Goal: Information Seeking & Learning: Check status

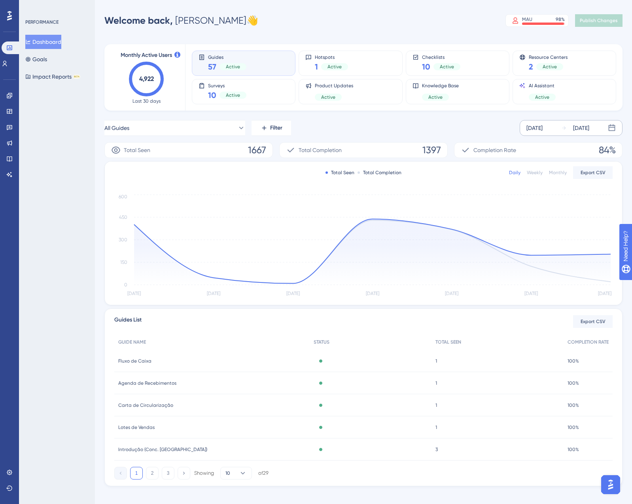
click at [553, 136] on div "Oct 03 2025 Oct 09 2025" at bounding box center [570, 128] width 103 height 16
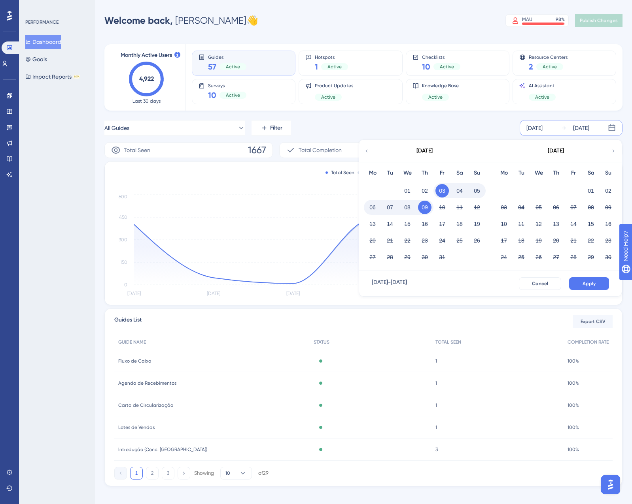
click at [394, 207] on button "07" at bounding box center [389, 207] width 13 height 13
click at [584, 284] on span "Apply" at bounding box center [588, 284] width 13 height 6
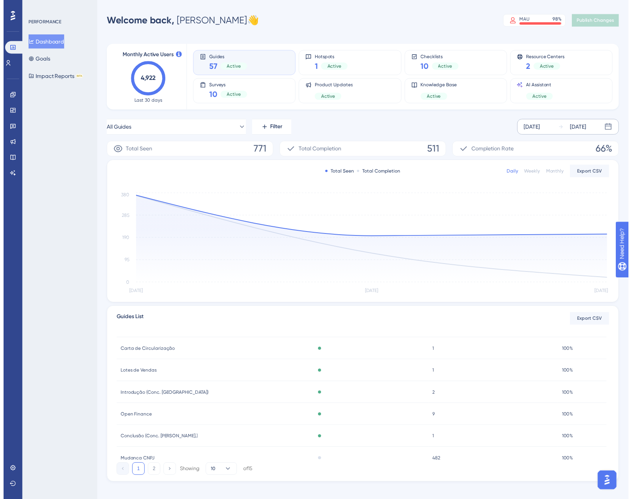
scroll to position [38, 0]
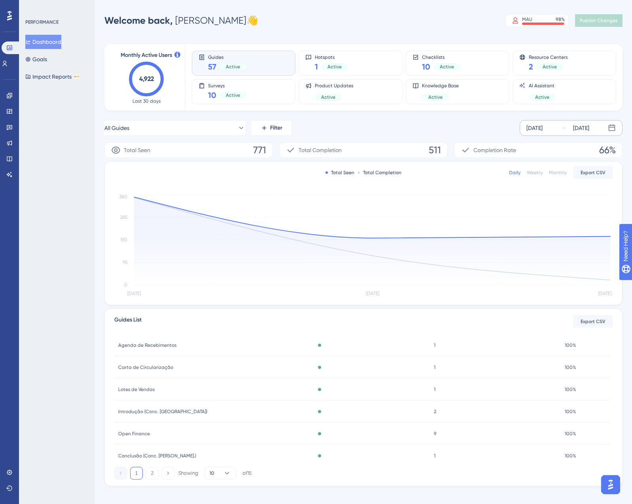
click at [133, 391] on span "Lotes de Vendas" at bounding box center [136, 390] width 36 height 6
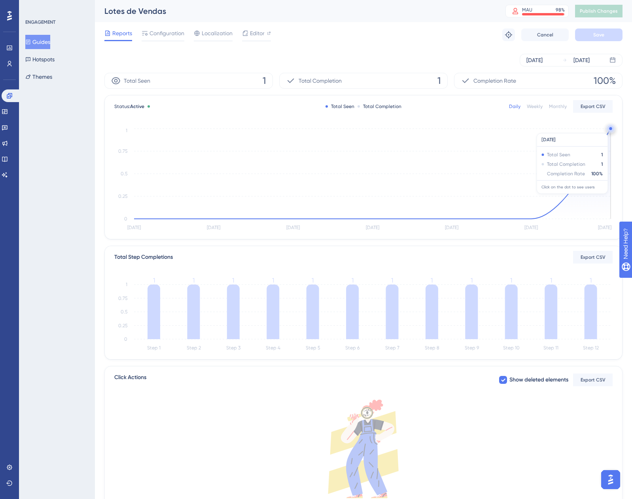
click at [608, 129] on circle at bounding box center [610, 128] width 6 height 6
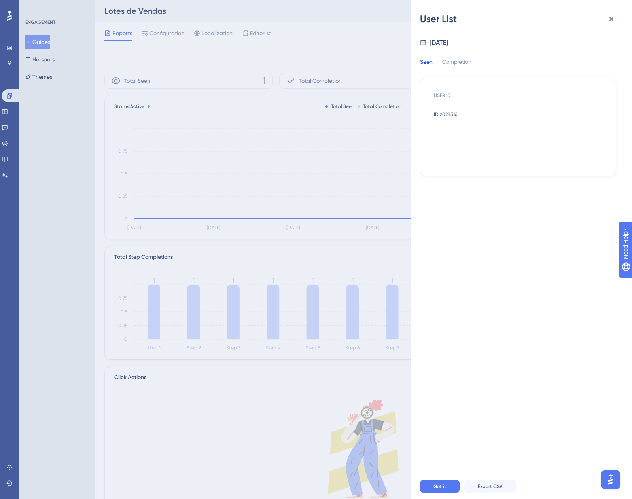
click at [448, 115] on span "ID 2028516" at bounding box center [445, 114] width 23 height 6
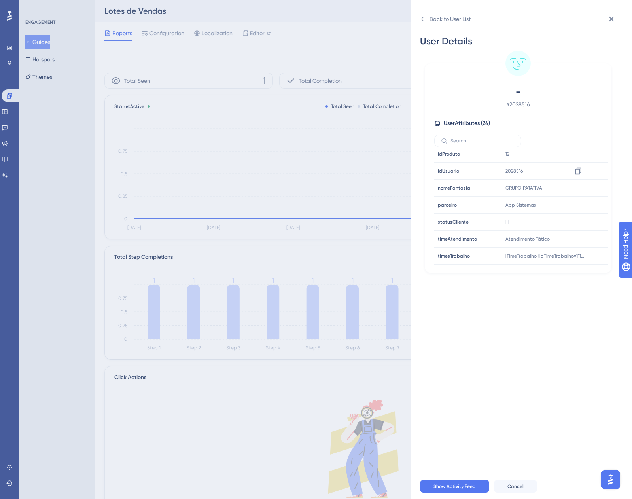
scroll to position [292, 0]
click at [612, 17] on icon at bounding box center [610, 18] width 9 height 9
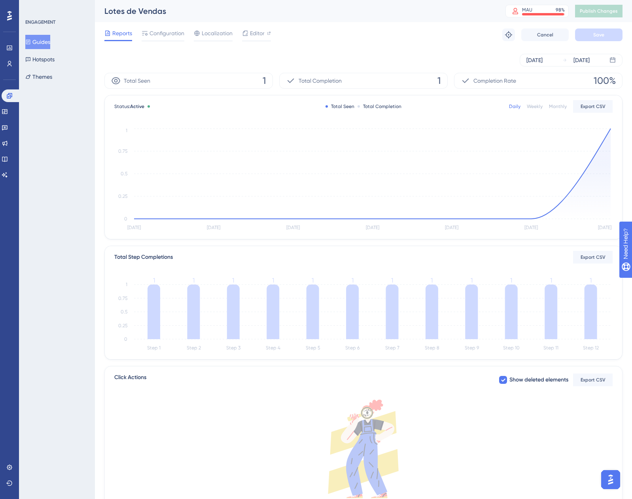
click at [50, 40] on button "Guides" at bounding box center [37, 42] width 25 height 14
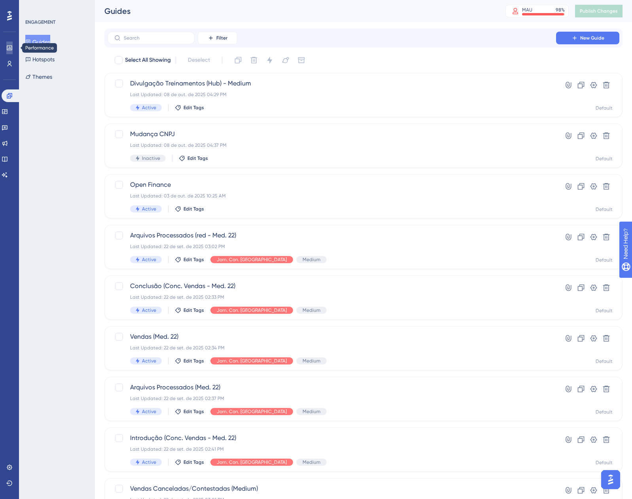
click at [9, 46] on icon at bounding box center [9, 48] width 6 height 6
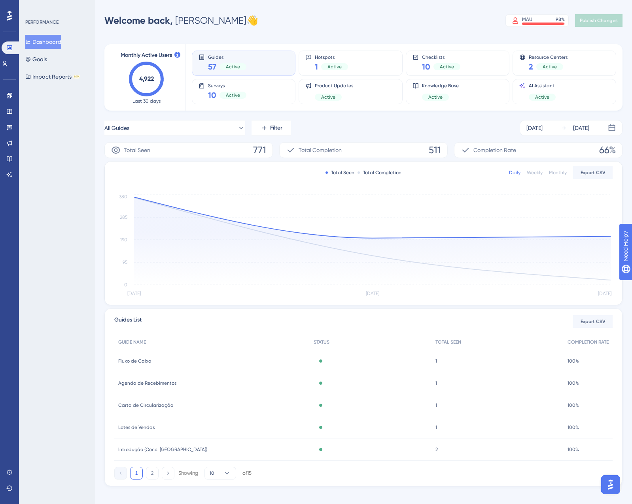
click at [138, 363] on span "Fluxo de Caixa" at bounding box center [134, 361] width 33 height 6
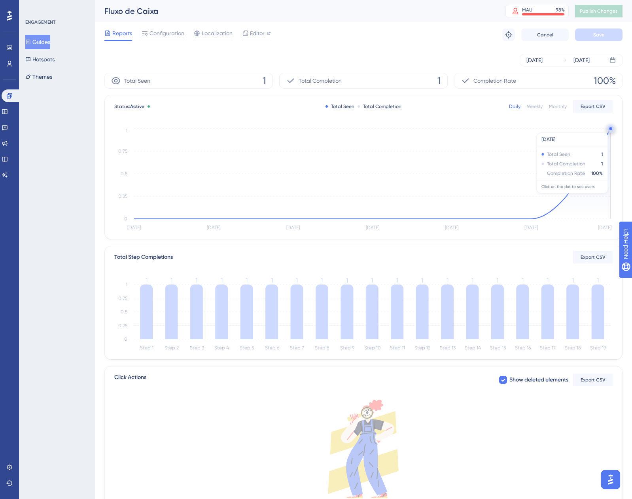
click at [610, 128] on circle at bounding box center [610, 128] width 3 height 3
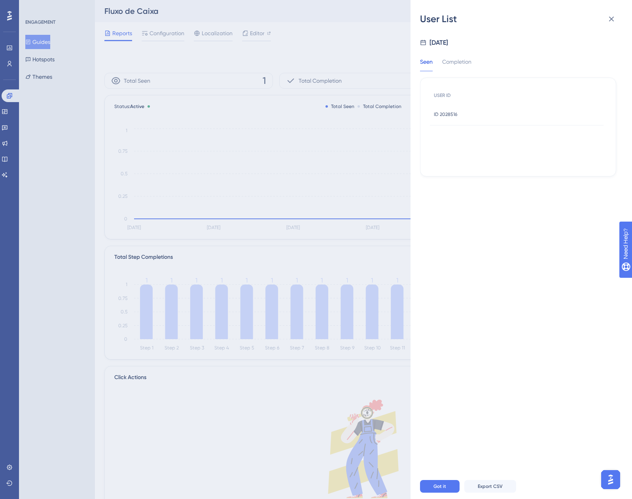
click at [452, 114] on span "ID 2028516" at bounding box center [445, 114] width 23 height 6
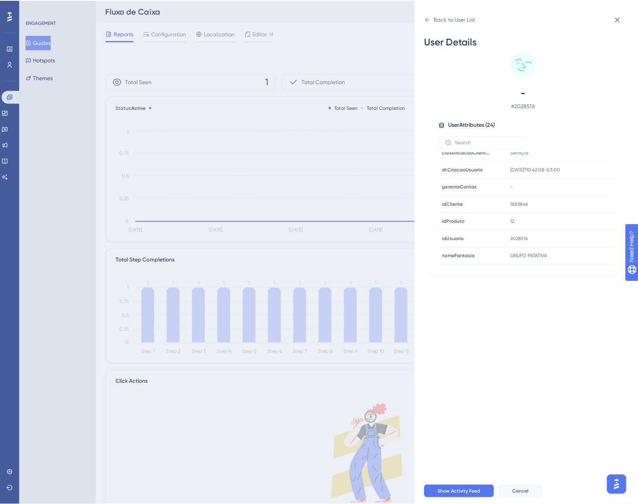
scroll to position [213, 0]
click at [452, 489] on span "Show Activity Feed" at bounding box center [454, 486] width 42 height 6
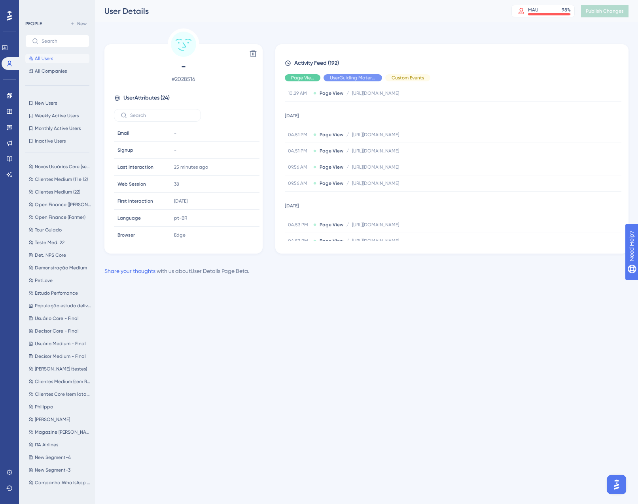
scroll to position [637, 0]
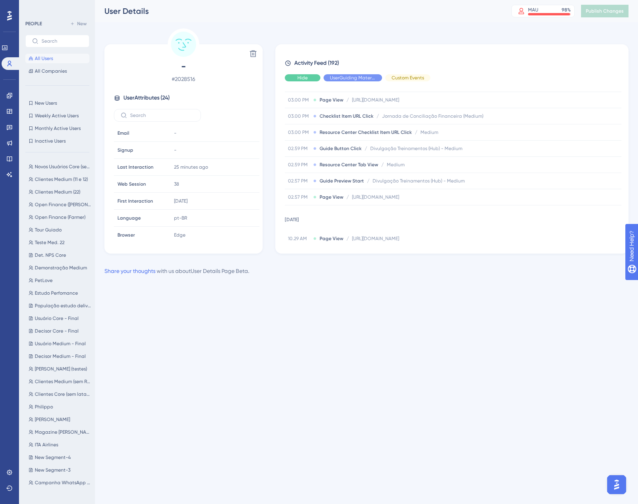
click at [300, 77] on span "Hide" at bounding box center [302, 78] width 10 height 6
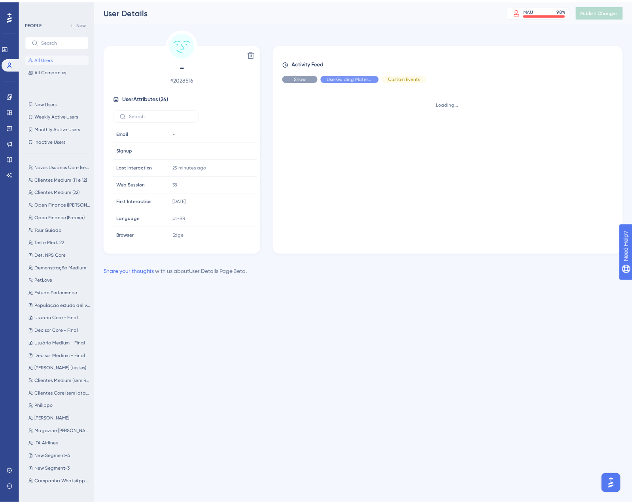
scroll to position [0, 0]
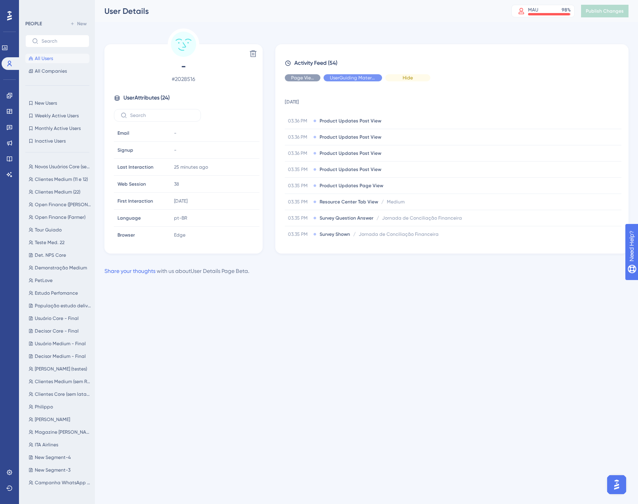
click at [406, 78] on span "Hide" at bounding box center [407, 78] width 10 height 6
click at [62, 165] on span "Novos Usuários Core (sem latam)" at bounding box center [63, 167] width 56 height 6
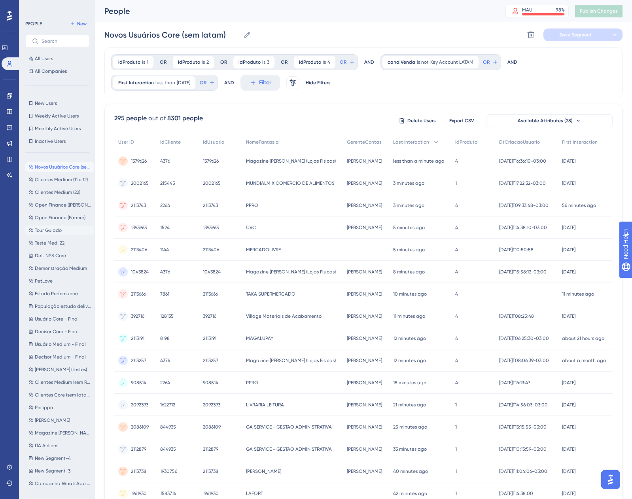
click at [55, 230] on span "Tour Guiado" at bounding box center [48, 230] width 27 height 6
type input "Tour Guiado"
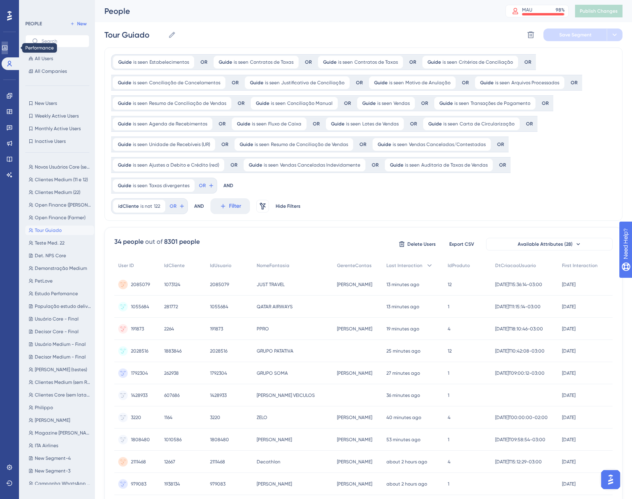
click at [7, 47] on icon at bounding box center [4, 47] width 5 height 5
